Goal: Task Accomplishment & Management: Manage account settings

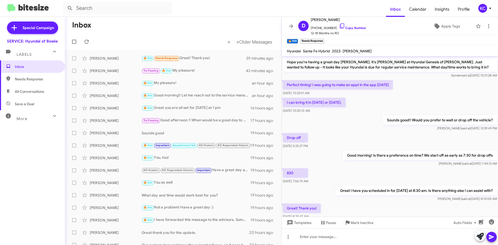
scroll to position [34, 0]
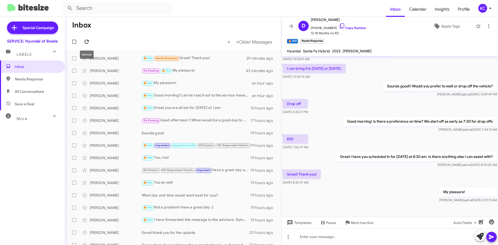
click at [88, 41] on icon at bounding box center [87, 42] width 4 height 4
click at [85, 41] on icon at bounding box center [86, 42] width 6 height 6
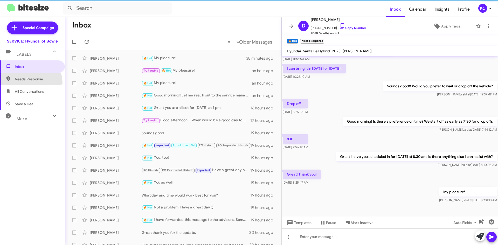
click at [28, 83] on span "Needs Response" at bounding box center [32, 79] width 65 height 12
type input "in:needs-response"
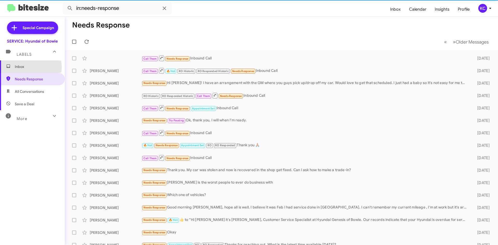
click at [29, 67] on span "Inbox" at bounding box center [37, 66] width 44 height 5
